Goal: Transaction & Acquisition: Obtain resource

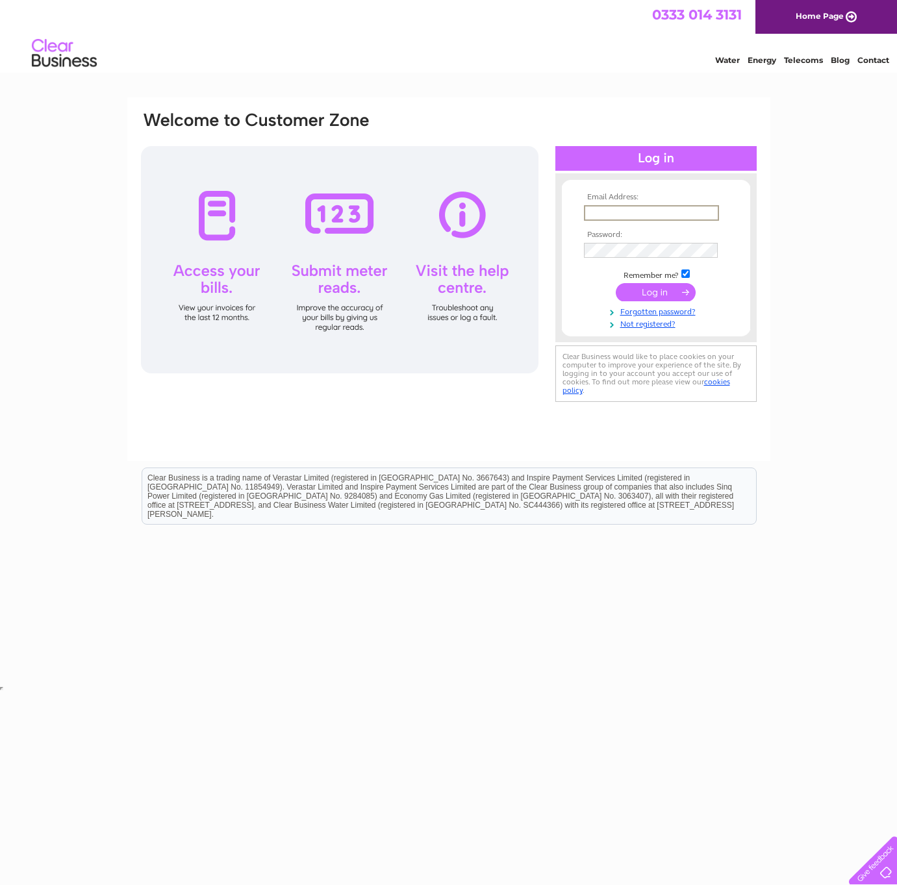
type input "[EMAIL_ADDRESS][DOMAIN_NAME]"
click at [663, 292] on input "submit" at bounding box center [656, 291] width 80 height 18
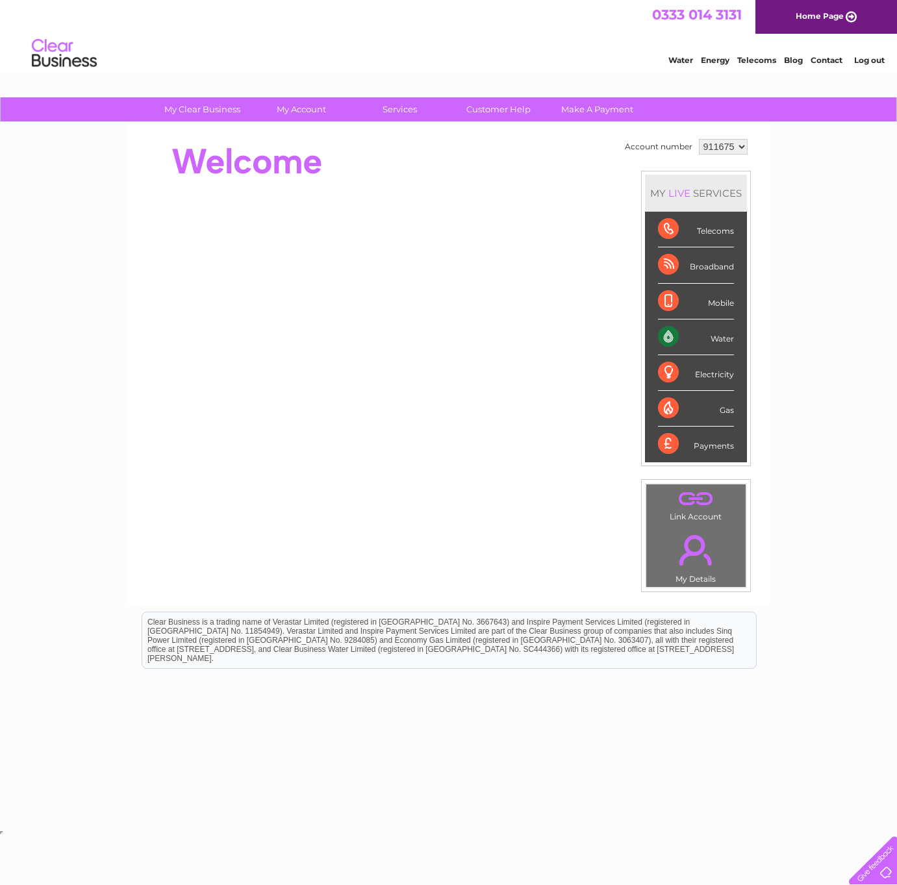
click at [670, 328] on div "Water" at bounding box center [696, 338] width 76 height 36
drag, startPoint x: 727, startPoint y: 337, endPoint x: 698, endPoint y: 335, distance: 28.7
click at [726, 336] on div "Water" at bounding box center [696, 338] width 76 height 36
click at [674, 335] on div "Water" at bounding box center [696, 338] width 76 height 36
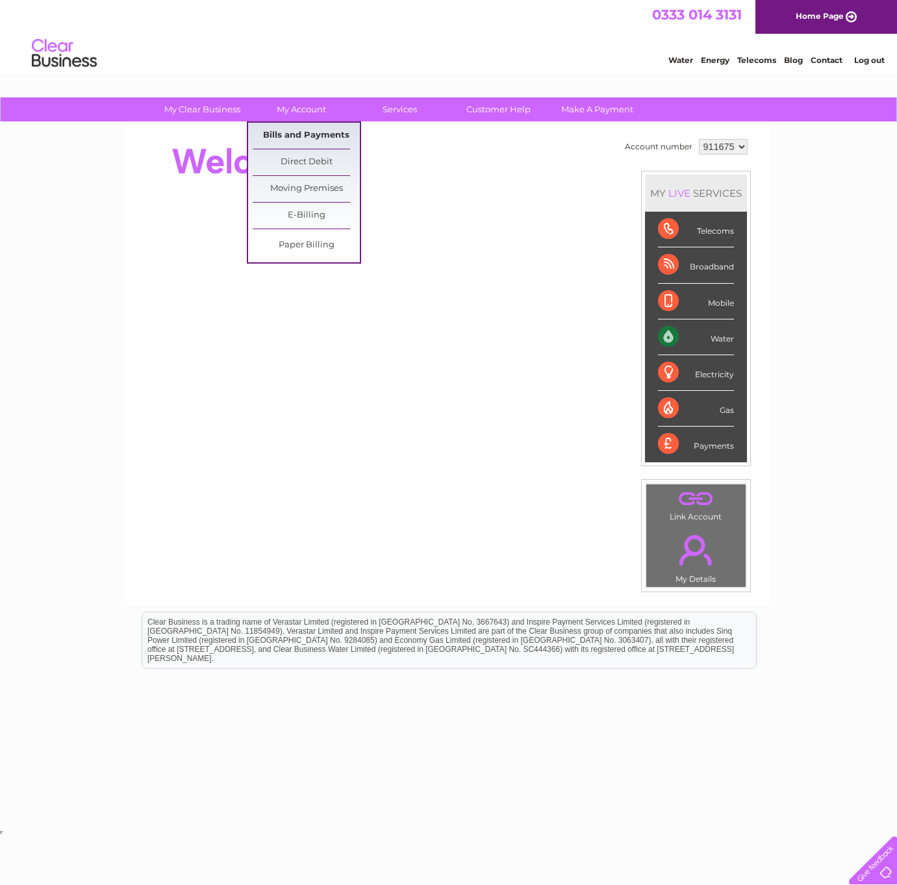
click at [301, 132] on link "Bills and Payments" at bounding box center [306, 136] width 107 height 26
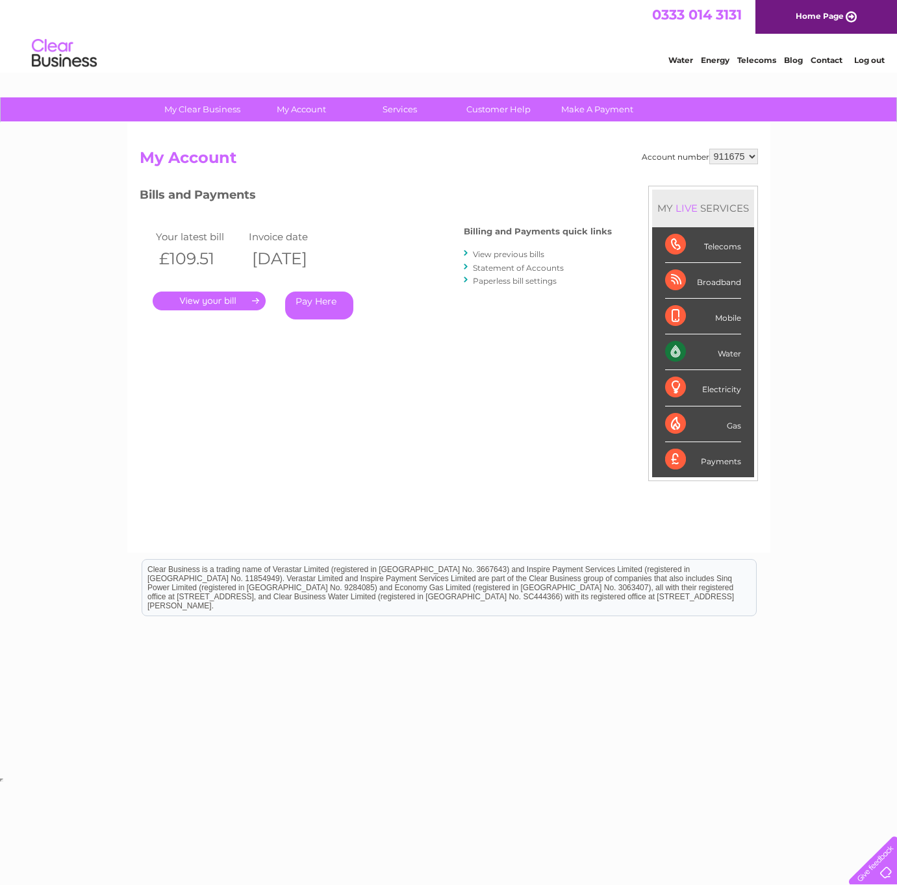
click at [251, 299] on link "." at bounding box center [209, 301] width 113 height 19
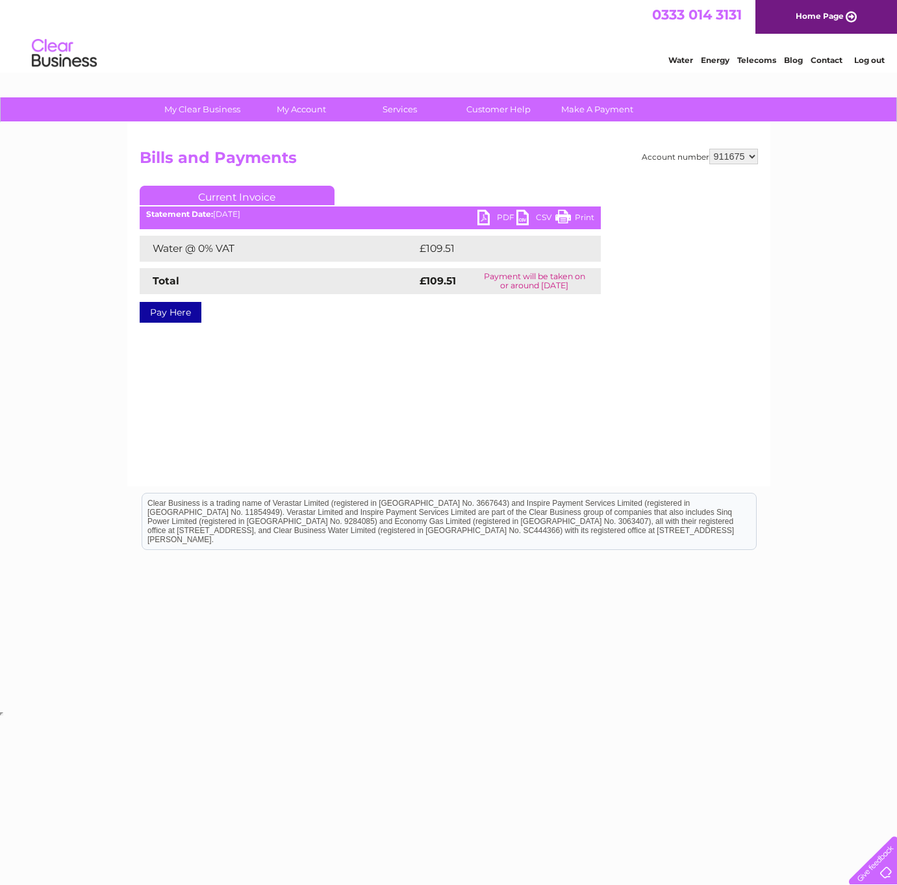
click at [501, 214] on link "PDF" at bounding box center [496, 219] width 39 height 19
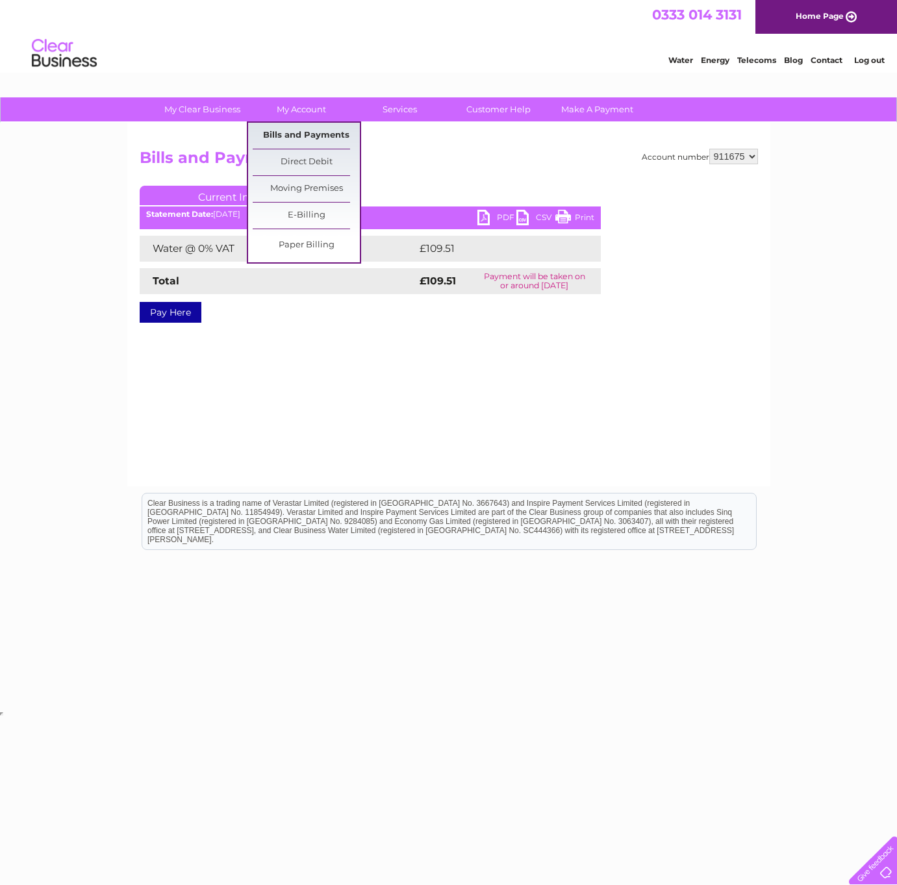
click at [299, 133] on link "Bills and Payments" at bounding box center [306, 136] width 107 height 26
click at [305, 127] on link "Bills and Payments" at bounding box center [306, 136] width 107 height 26
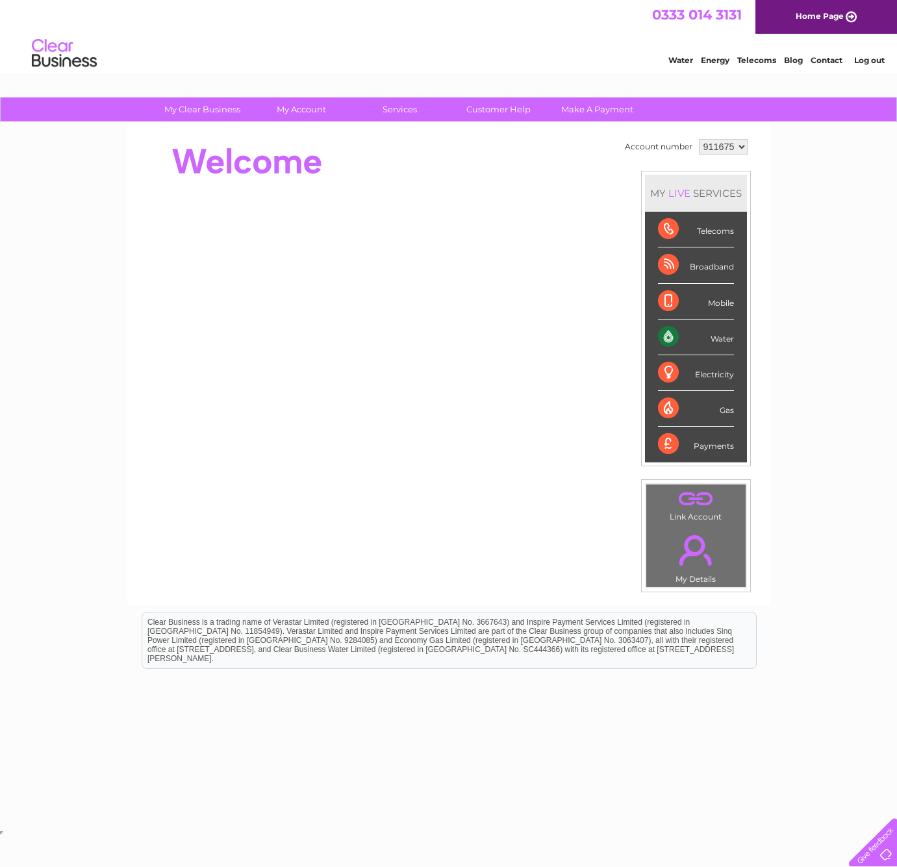
click at [674, 335] on div "Water" at bounding box center [696, 338] width 76 height 36
click at [729, 338] on div "Water" at bounding box center [696, 338] width 76 height 36
click at [676, 335] on div "Water" at bounding box center [696, 338] width 76 height 36
click at [747, 159] on td "Account number 911675 MY LIVE SERVICES Telecoms Broadband Mobile Water Electric…" at bounding box center [686, 364] width 129 height 457
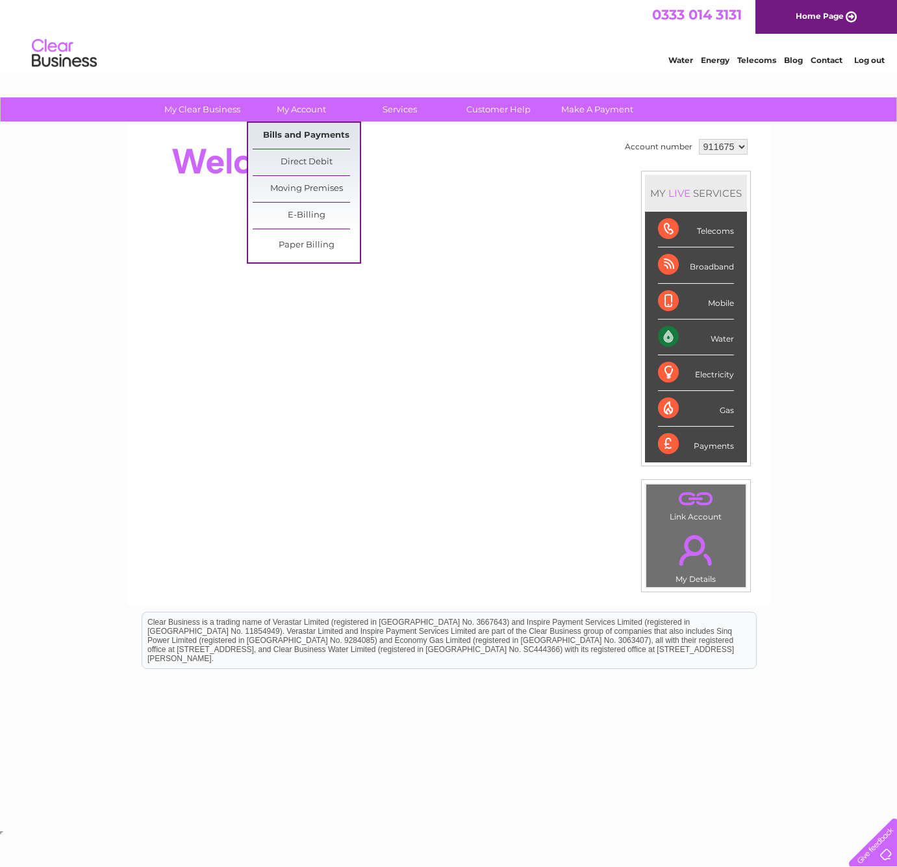
click at [319, 137] on link "Bills and Payments" at bounding box center [306, 136] width 107 height 26
